Goal: Task Accomplishment & Management: Use online tool/utility

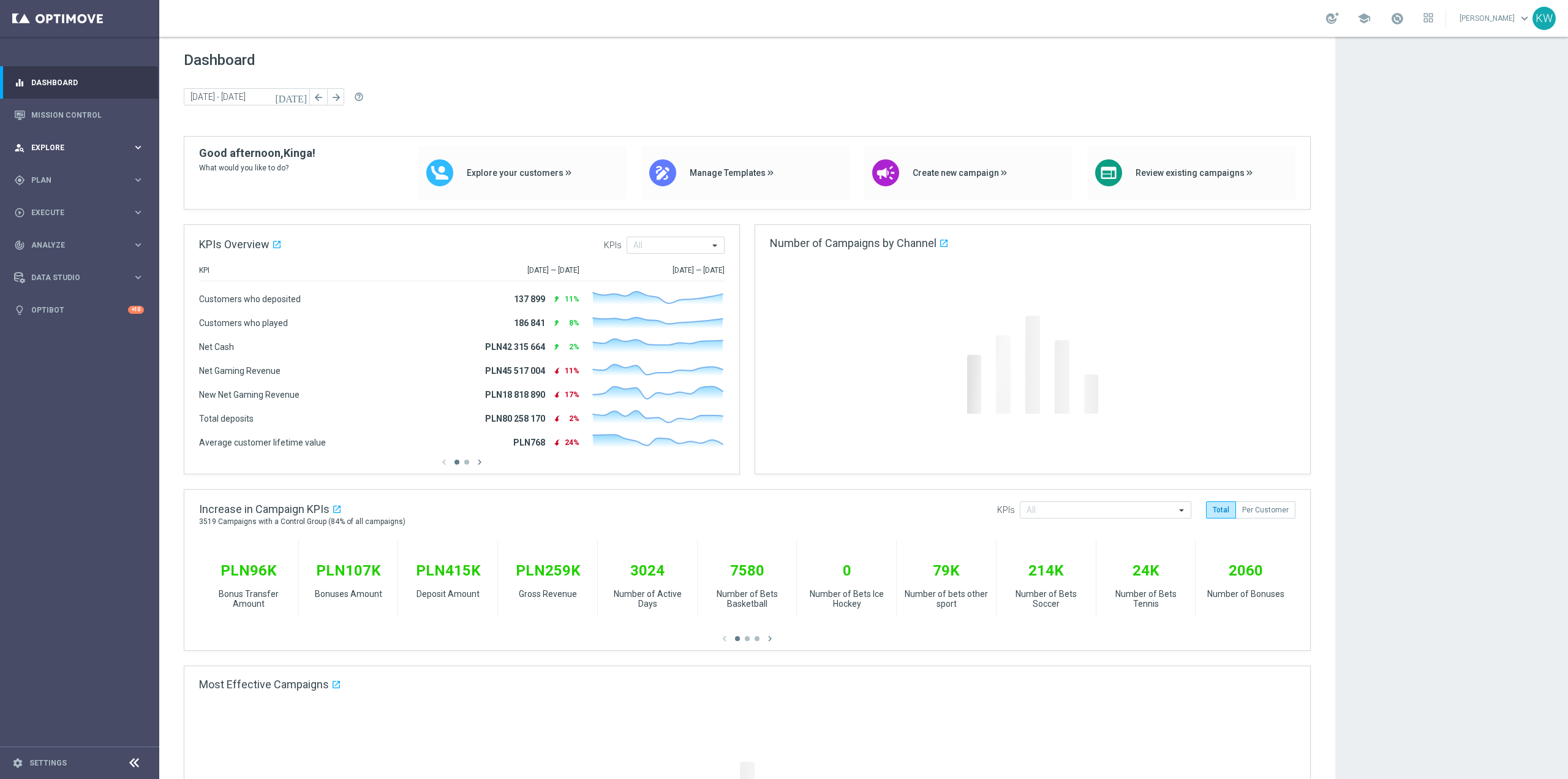
drag, startPoint x: 59, startPoint y: 143, endPoint x: 61, endPoint y: 152, distance: 9.2
click at [59, 143] on div "person_search Explore" at bounding box center [73, 147] width 118 height 11
click at [66, 174] on link "Customer Explorer" at bounding box center [79, 173] width 95 height 10
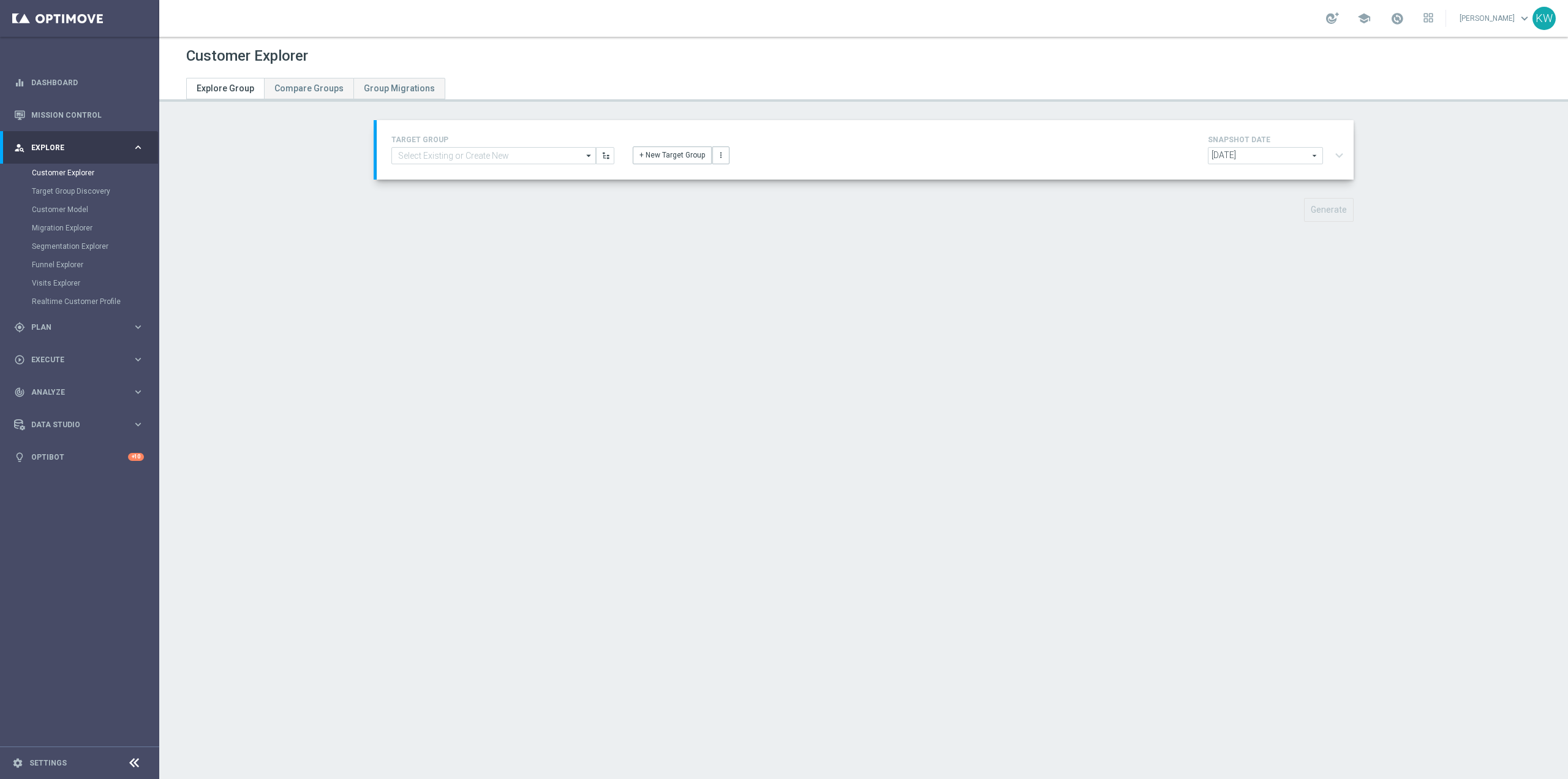
click at [583, 149] on icon "arrow_drop_down" at bounding box center [589, 156] width 12 height 16
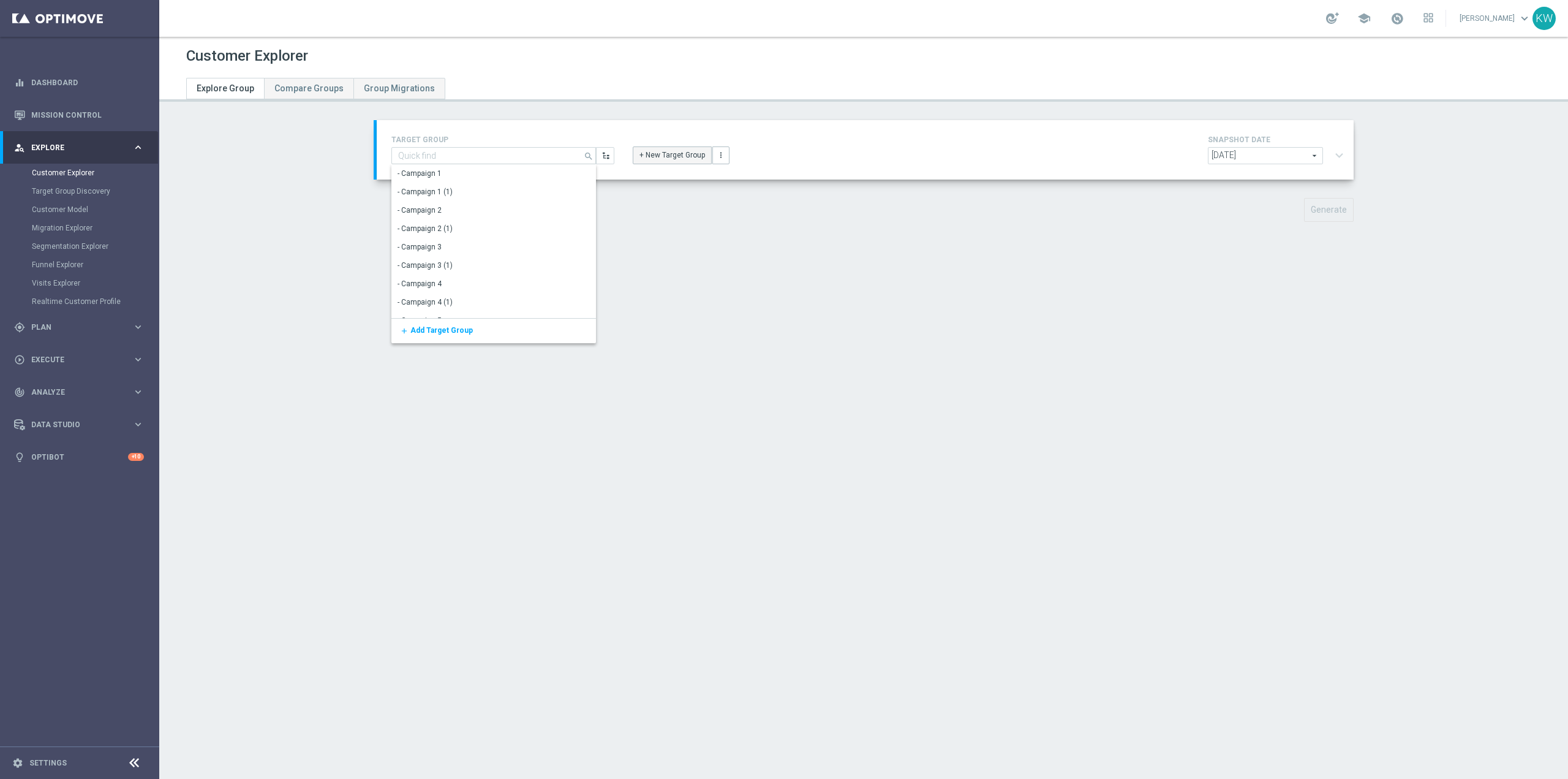
click at [658, 151] on button "+ New Target Group" at bounding box center [672, 155] width 79 height 17
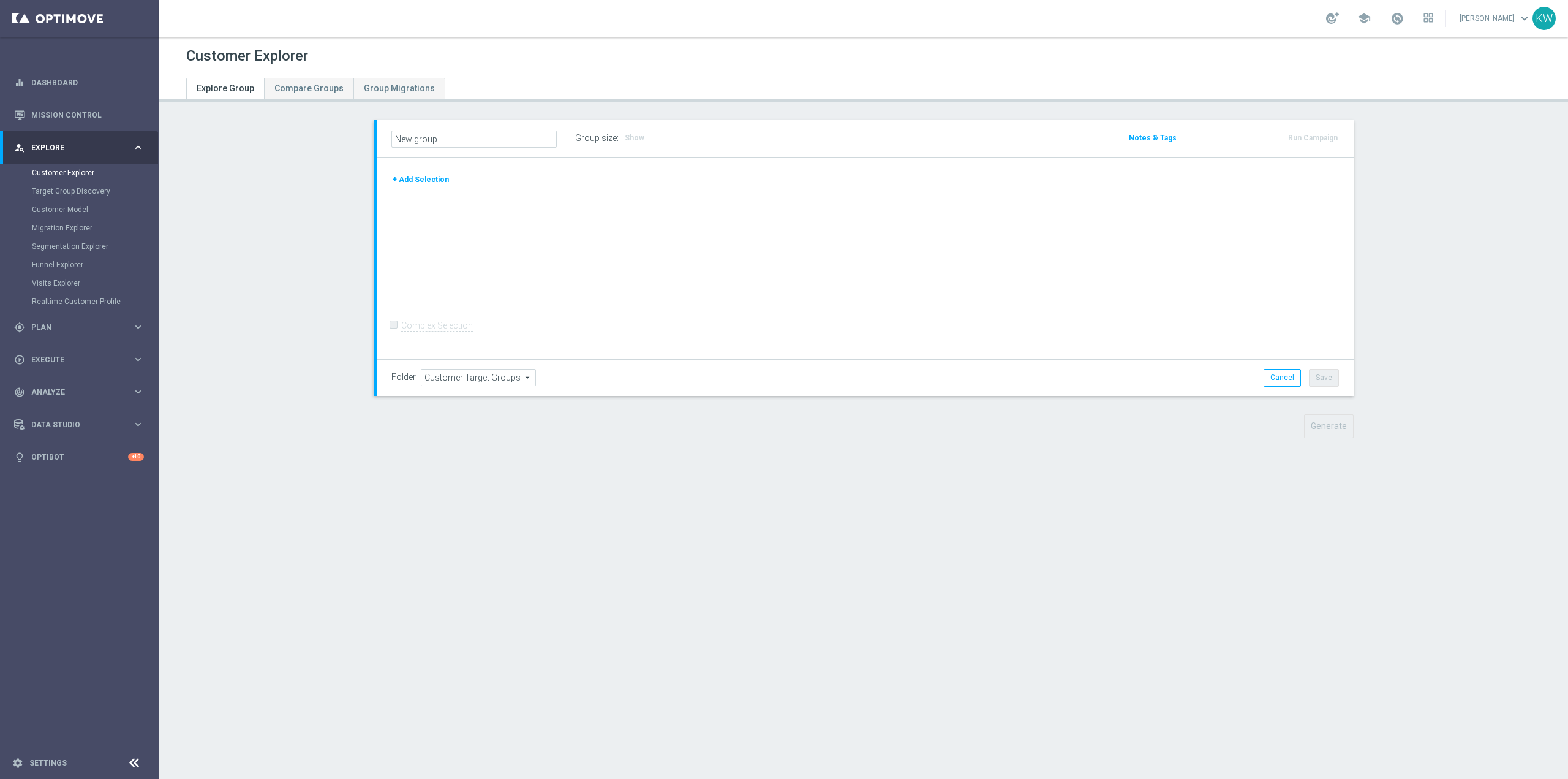
click at [407, 182] on button "+ Add Selection" at bounding box center [420, 180] width 58 height 13
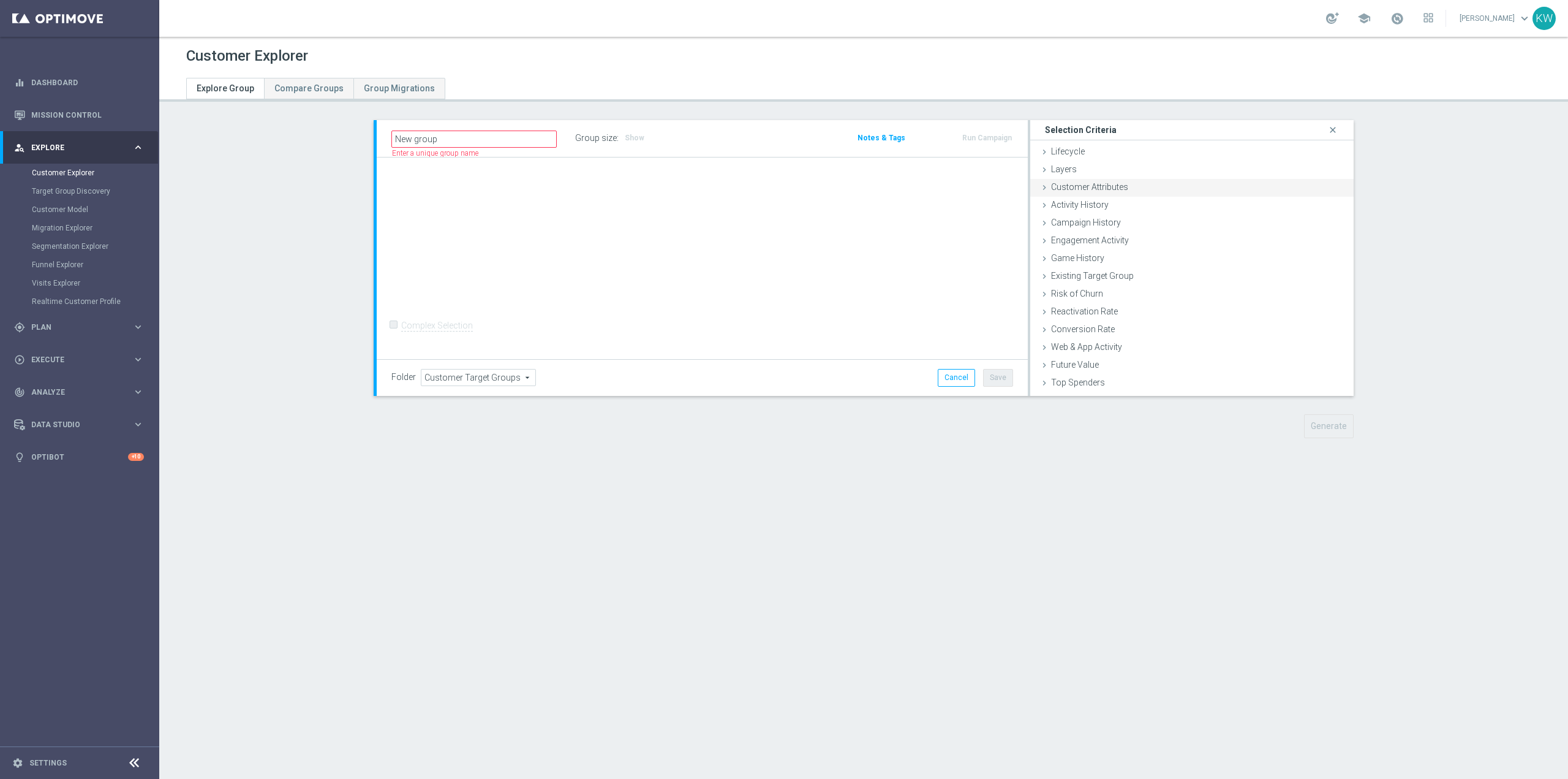
click at [1215, 184] on div "Customer Attributes done" at bounding box center [1191, 188] width 323 height 18
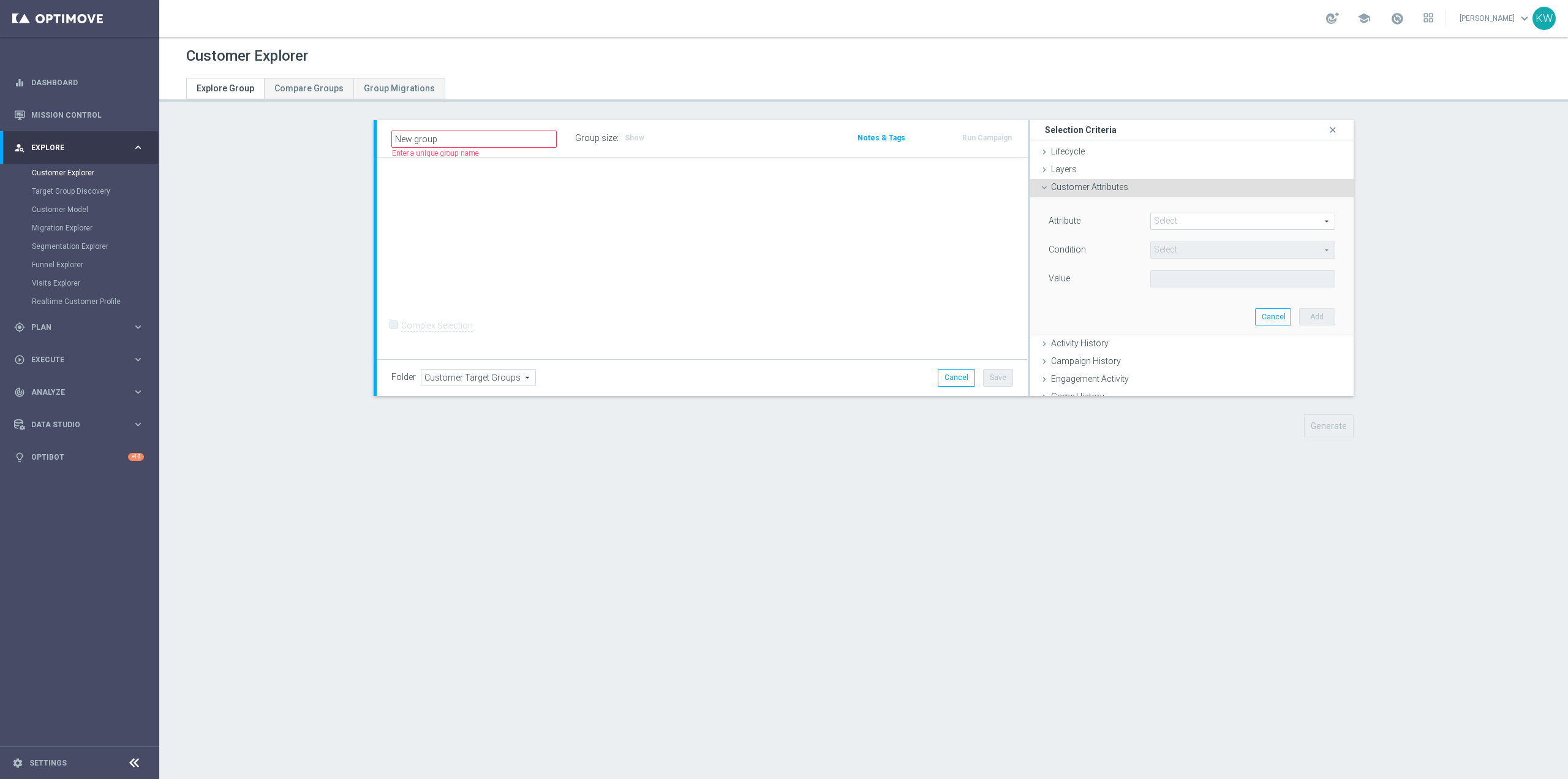
click at [1223, 217] on span at bounding box center [1243, 221] width 184 height 16
click at [0, 0] on input "search" at bounding box center [0, 0] width 0 height 0
type input "is test"
